Goal: Find specific page/section: Find specific page/section

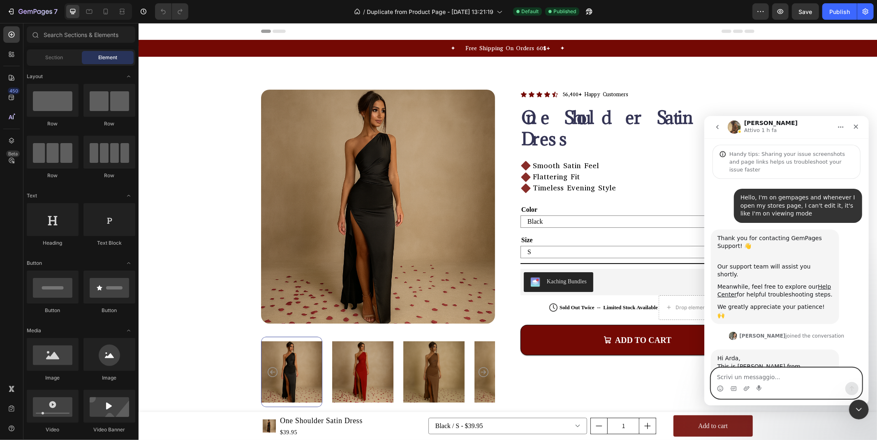
scroll to position [4949, 0]
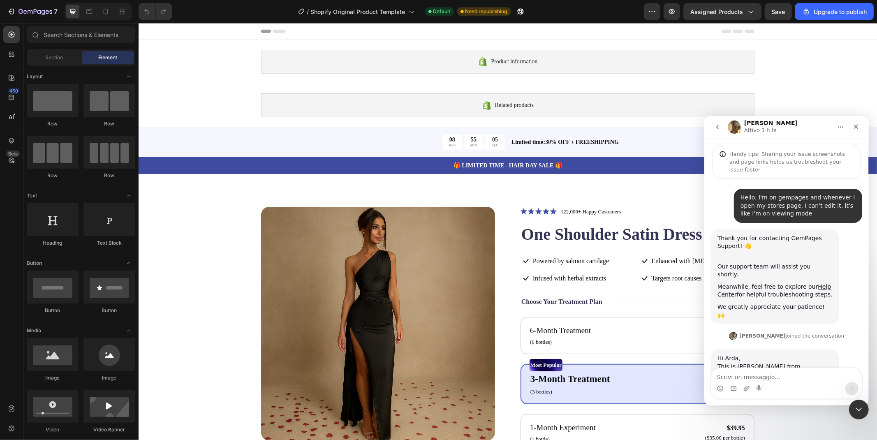
scroll to position [4949, 0]
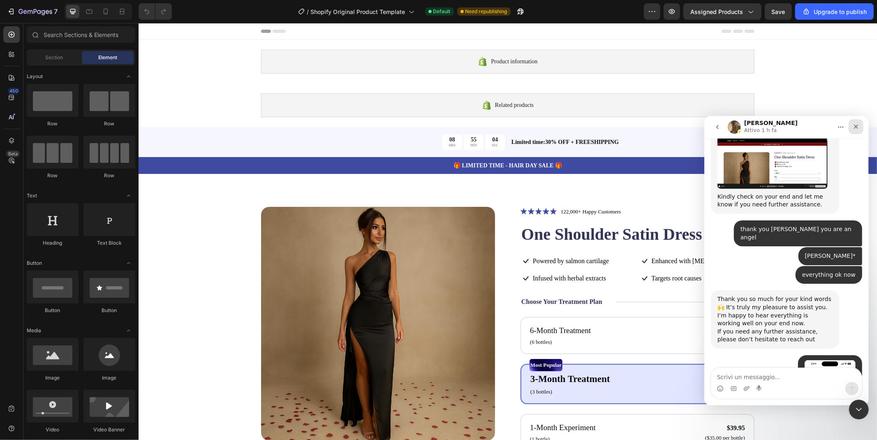
click at [851, 125] on div "Chiudi" at bounding box center [856, 126] width 15 height 15
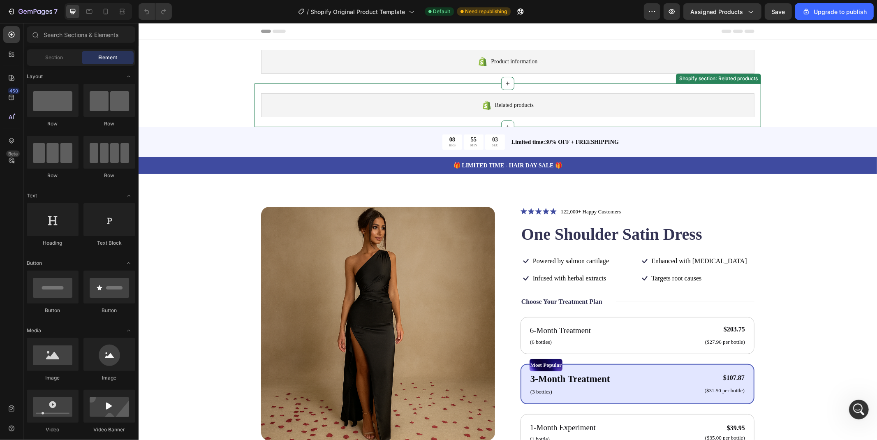
click at [556, 88] on div "Related products Shopify section: Related products" at bounding box center [507, 105] width 507 height 44
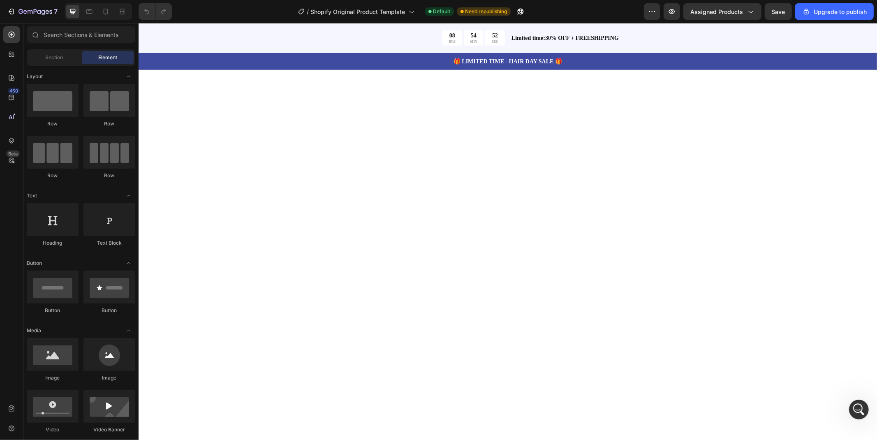
scroll to position [0, 0]
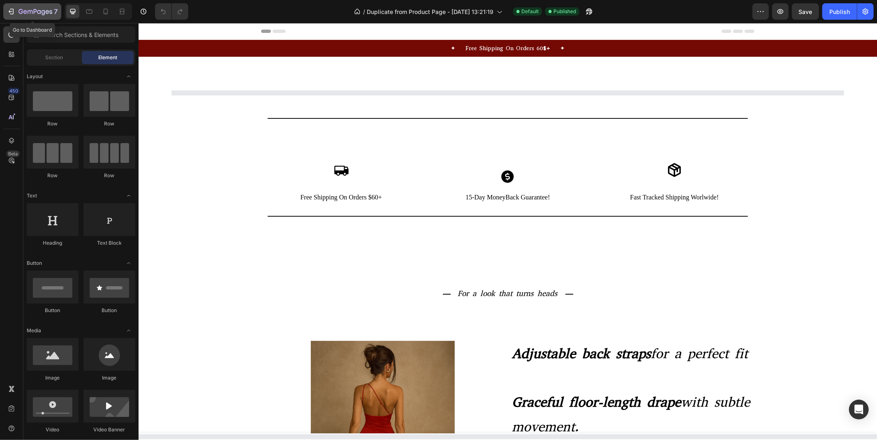
click at [46, 9] on icon "button" at bounding box center [36, 12] width 34 height 7
